Goal: Information Seeking & Learning: Check status

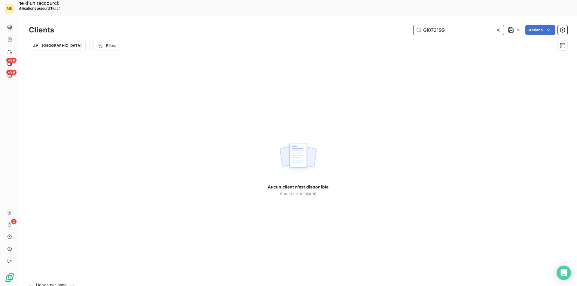
drag, startPoint x: 473, startPoint y: 12, endPoint x: 376, endPoint y: 13, distance: 97.0
click at [376, 25] on div "GI072199 Actions" at bounding box center [314, 30] width 506 height 10
paste input "METFRA000007547"
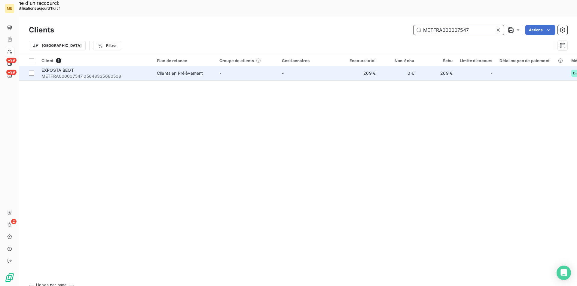
type input "METFRA000007547"
click at [83, 67] on div "EXPOSTA BEOT" at bounding box center [95, 70] width 108 height 6
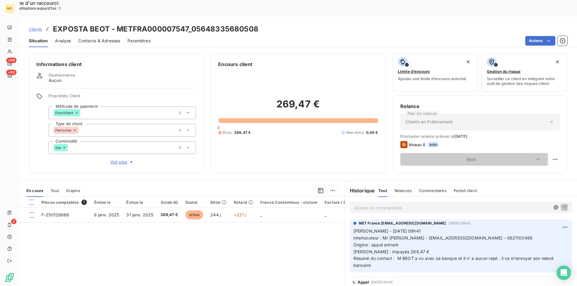
click at [381, 204] on p "Ajouter un commentaire ﻿" at bounding box center [452, 208] width 196 height 8
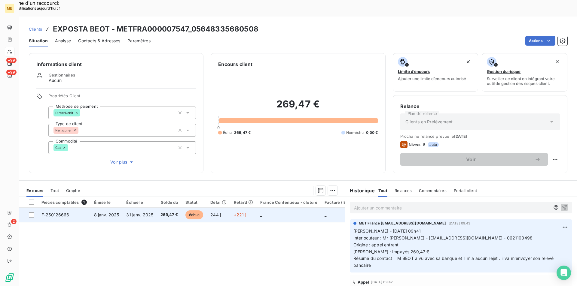
click at [96, 208] on td "8 janv. 2025" at bounding box center [106, 215] width 32 height 14
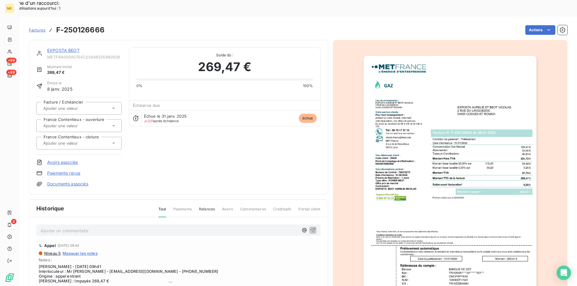
click at [89, 227] on p "Ajouter un commentaire ﻿" at bounding box center [170, 231] width 258 height 8
click at [105, 228] on span "[PERSON_NAME] - 09/09 - Interaction du [DATE] 11:48" at bounding box center [96, 230] width 111 height 5
click at [134, 227] on p "[PERSON_NAME] - 09/09 - Interaction du [DATE] 11:48" at bounding box center [170, 230] width 258 height 7
drag, startPoint x: 72, startPoint y: 214, endPoint x: 62, endPoint y: 218, distance: 11.6
click at [61, 227] on p "[PERSON_NAME] - 09/09 - Interaction du [DATE] 11:48 -" at bounding box center [170, 230] width 258 height 7
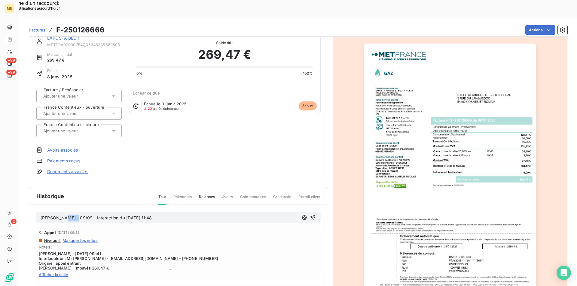
scroll to position [0, 0]
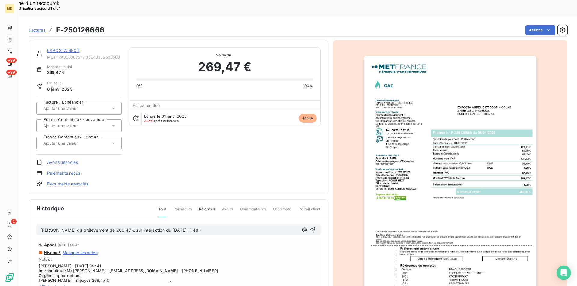
click at [207, 227] on p "[PERSON_NAME] du prélèvement de 269,47 € sur interaction du [DATE] 11:48 -" at bounding box center [170, 230] width 258 height 7
click at [241, 227] on p "[PERSON_NAME] du prélèvement de 269,47 € sur interaction du 09/09 de 11:48" at bounding box center [170, 230] width 258 height 7
click at [221, 227] on p "[PERSON_NAME] du prélèvement de 269,47 € sur interaction du 09/09 de 11:48 :" at bounding box center [170, 230] width 258 height 7
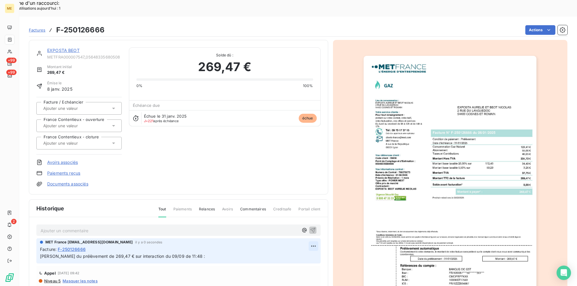
click at [293, 246] on div "Editer" at bounding box center [292, 243] width 34 height 10
click at [311, 254] on icon "button" at bounding box center [313, 256] width 5 height 5
